Goal: Obtain resource: Download file/media

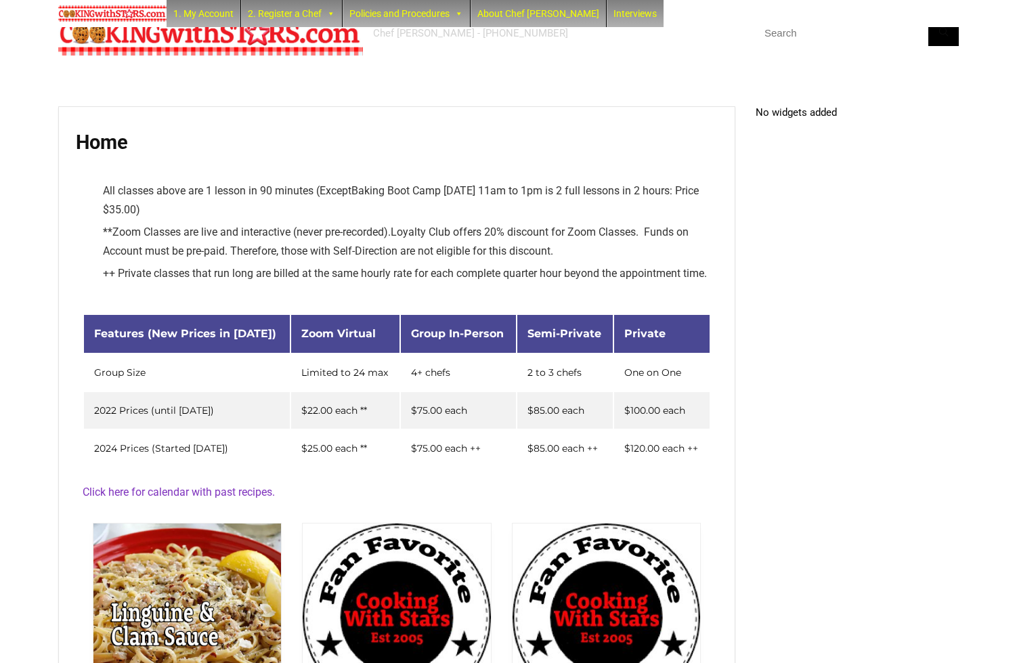
scroll to position [3619, 0]
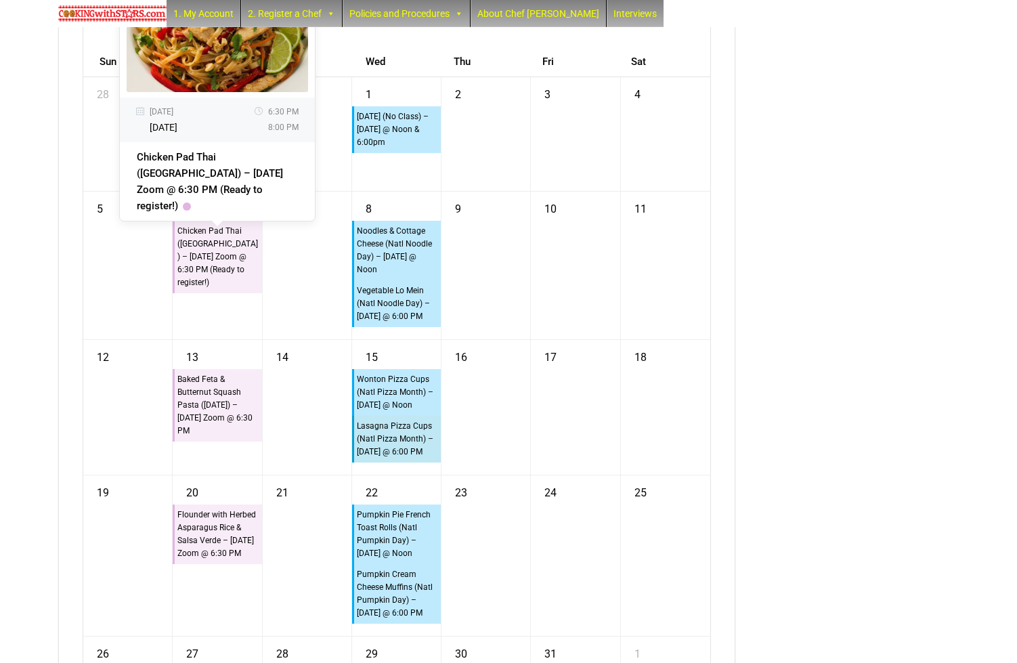
scroll to position [2485, 0]
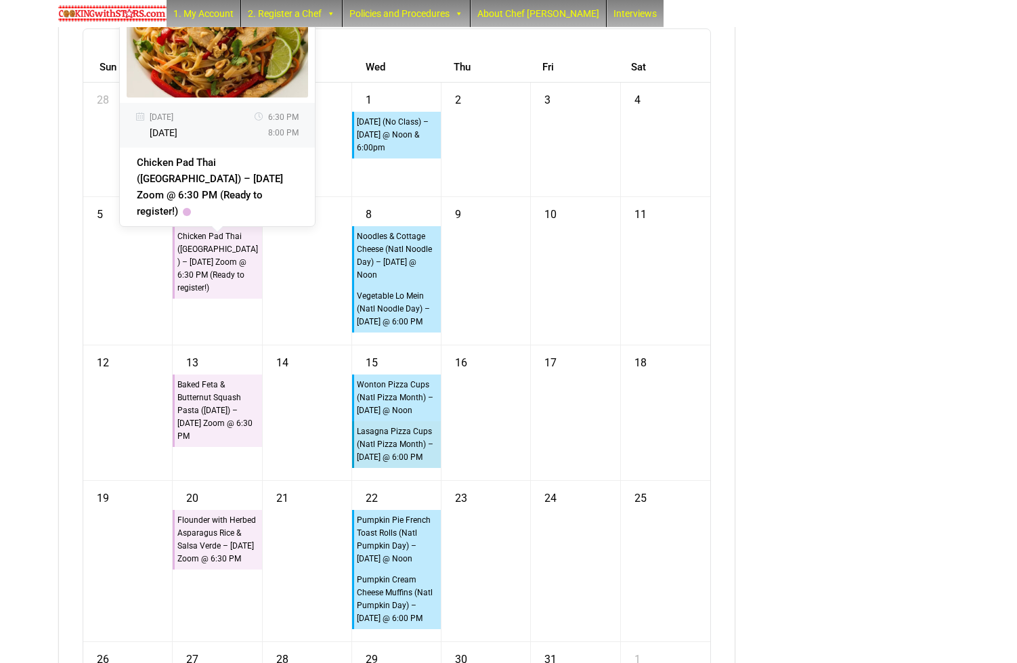
click at [211, 207] on link "Chicken Pad Thai (Thailand) – Monday Zoom @ 6:30 PM (Ready to register!)" at bounding box center [210, 186] width 146 height 61
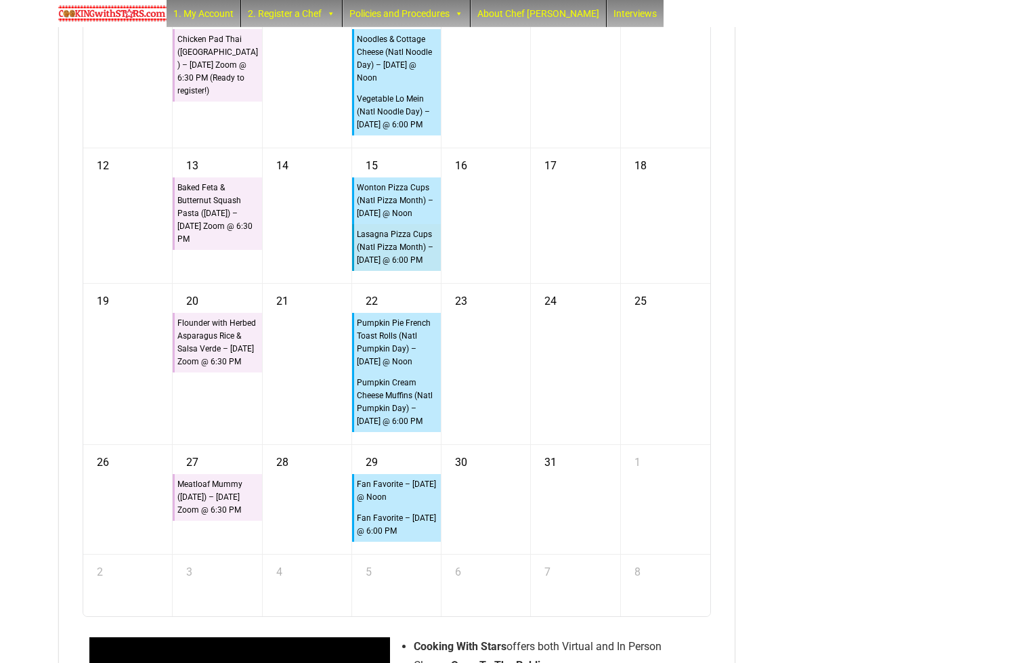
scroll to position [2681, 0]
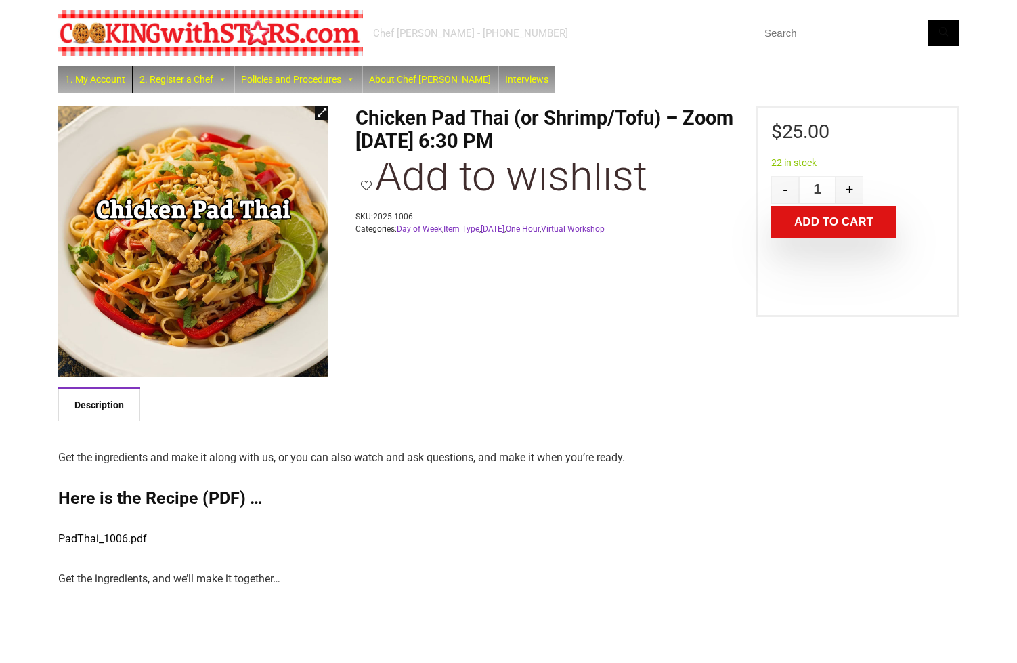
click at [97, 537] on link "PadThai_1006.pdf" at bounding box center [102, 538] width 89 height 13
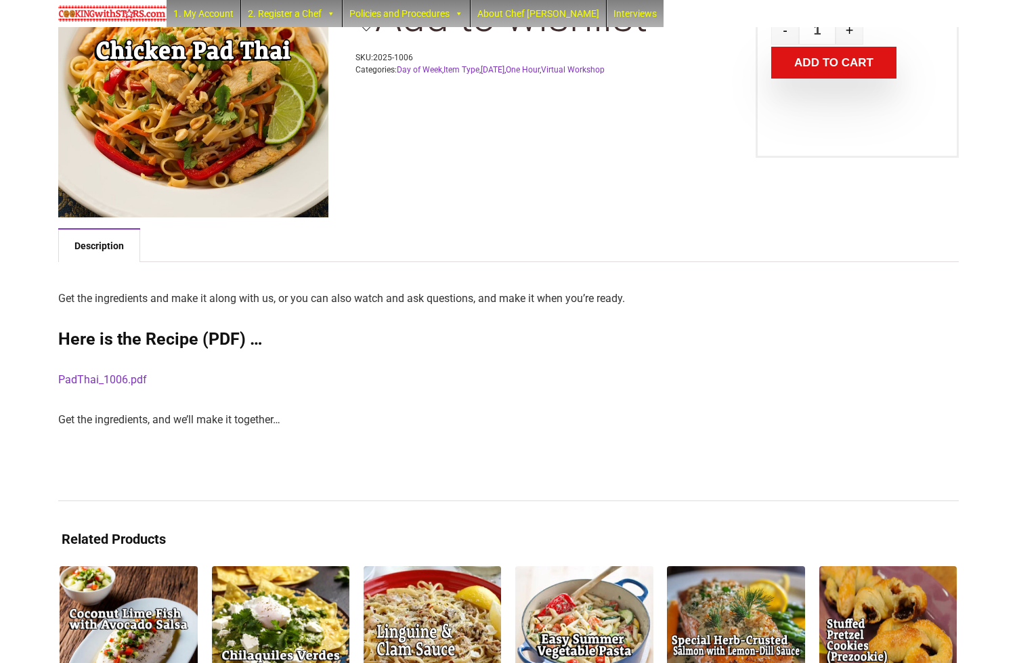
scroll to position [157, 0]
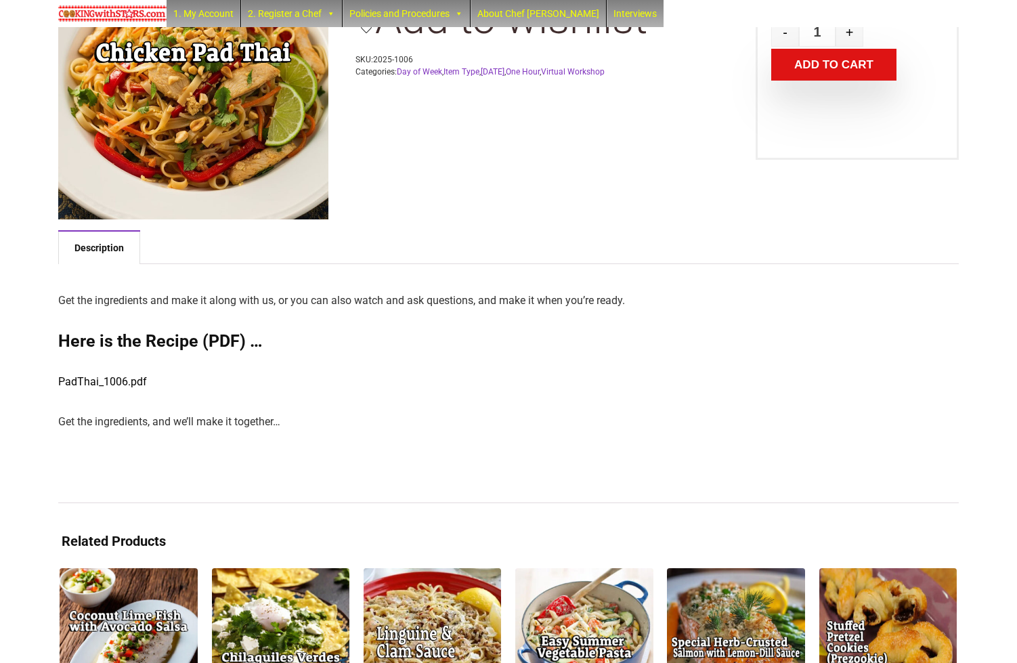
click at [122, 383] on link "PadThai_1006.pdf" at bounding box center [102, 381] width 89 height 13
